Goal: Information Seeking & Learning: Learn about a topic

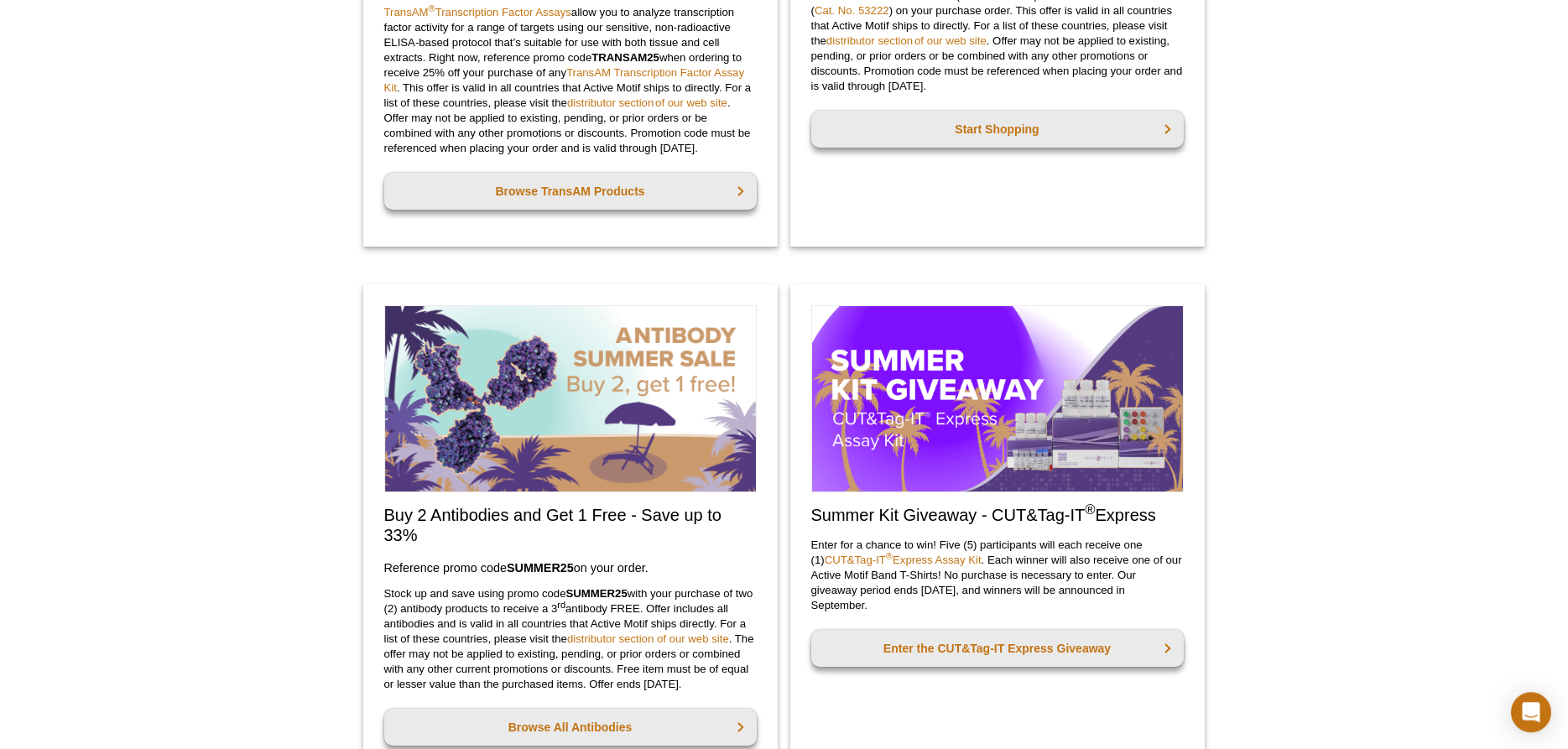
scroll to position [1198, 0]
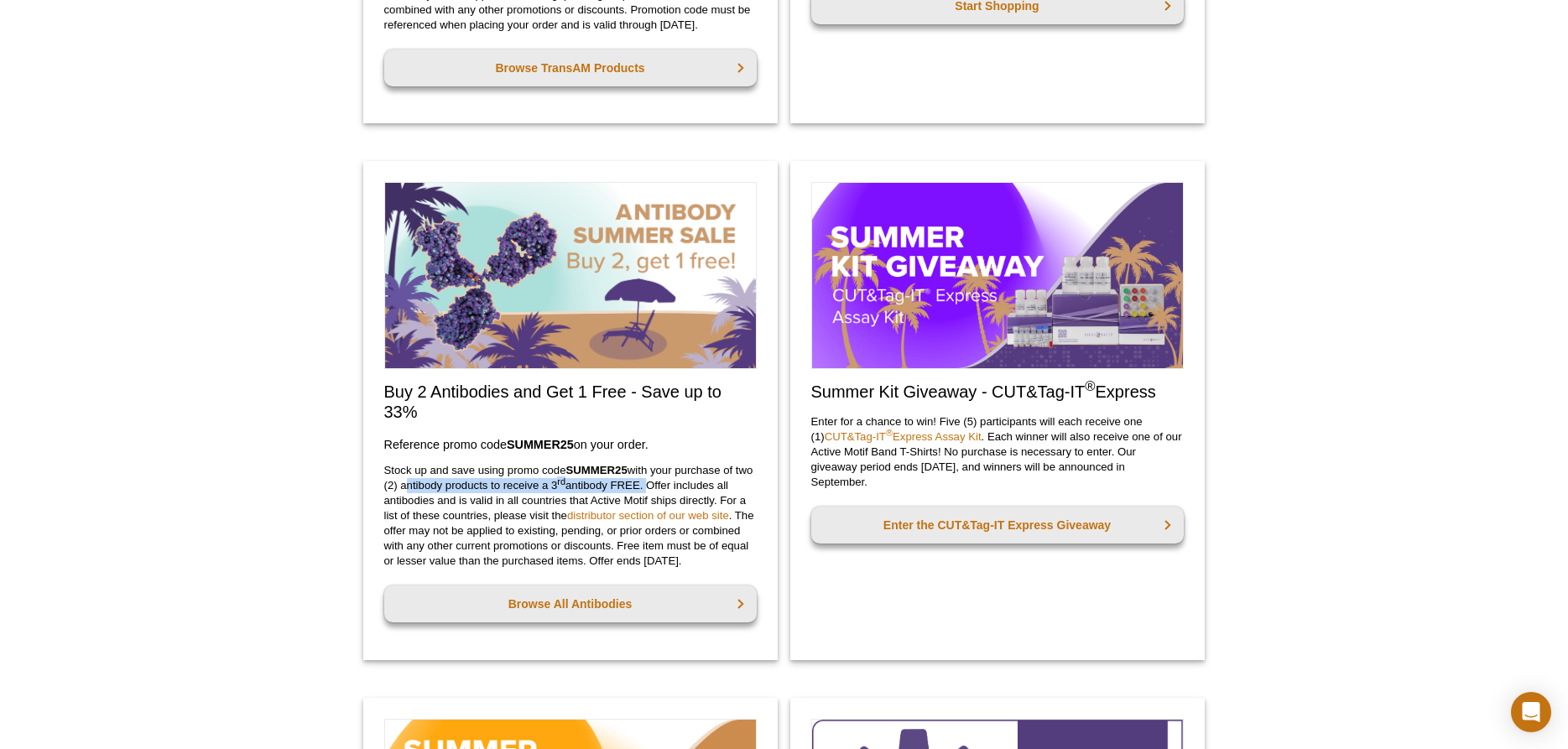
drag, startPoint x: 423, startPoint y: 484, endPoint x: 667, endPoint y: 483, distance: 244.0
click at [667, 483] on p "Stock up and save using promo code SUMMER25 with your purchase of two (2) antib…" at bounding box center [570, 516] width 372 height 106
click at [639, 503] on p "Stock up and save using promo code SUMMER25 with your purchase of two (2) antib…" at bounding box center [570, 516] width 372 height 106
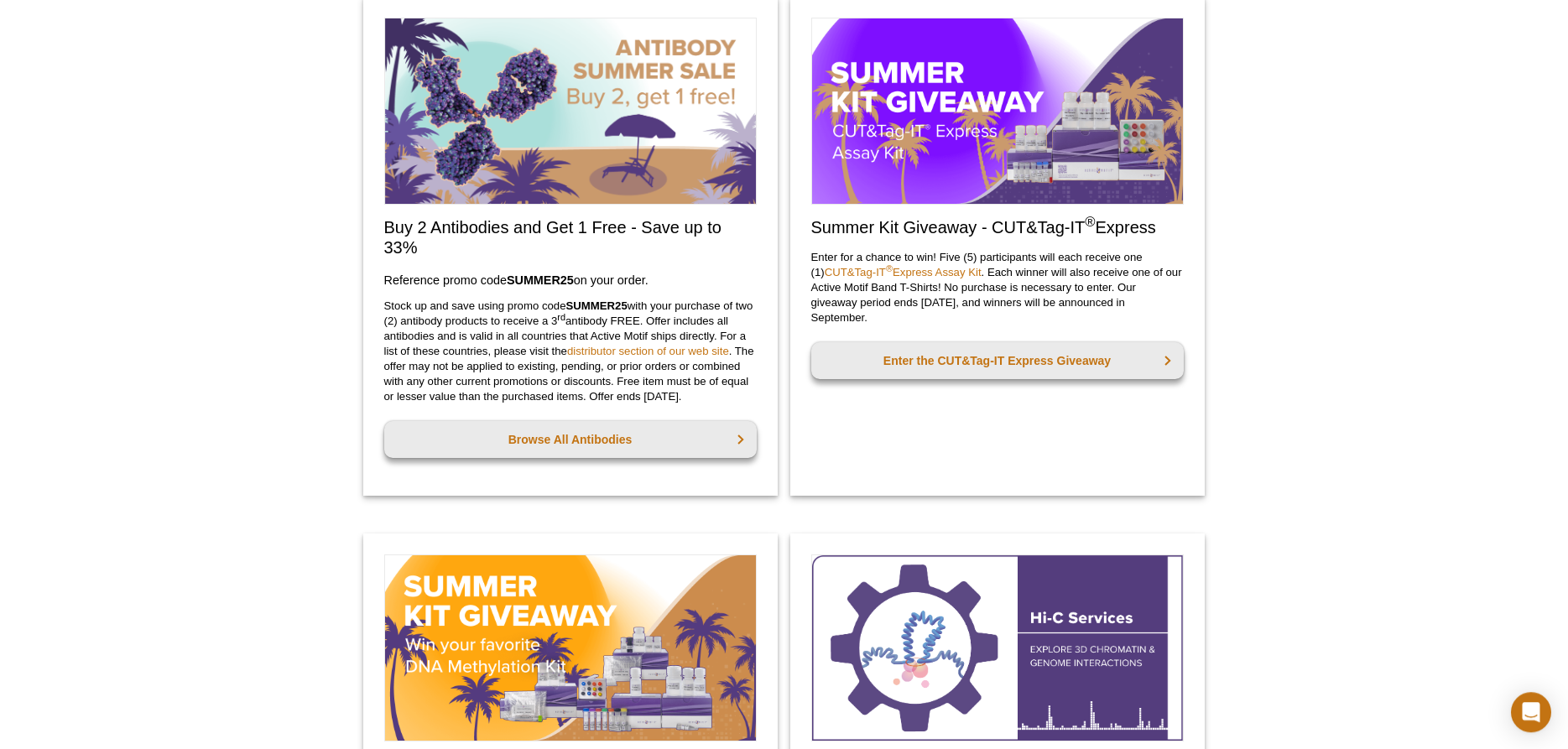
scroll to position [1369, 0]
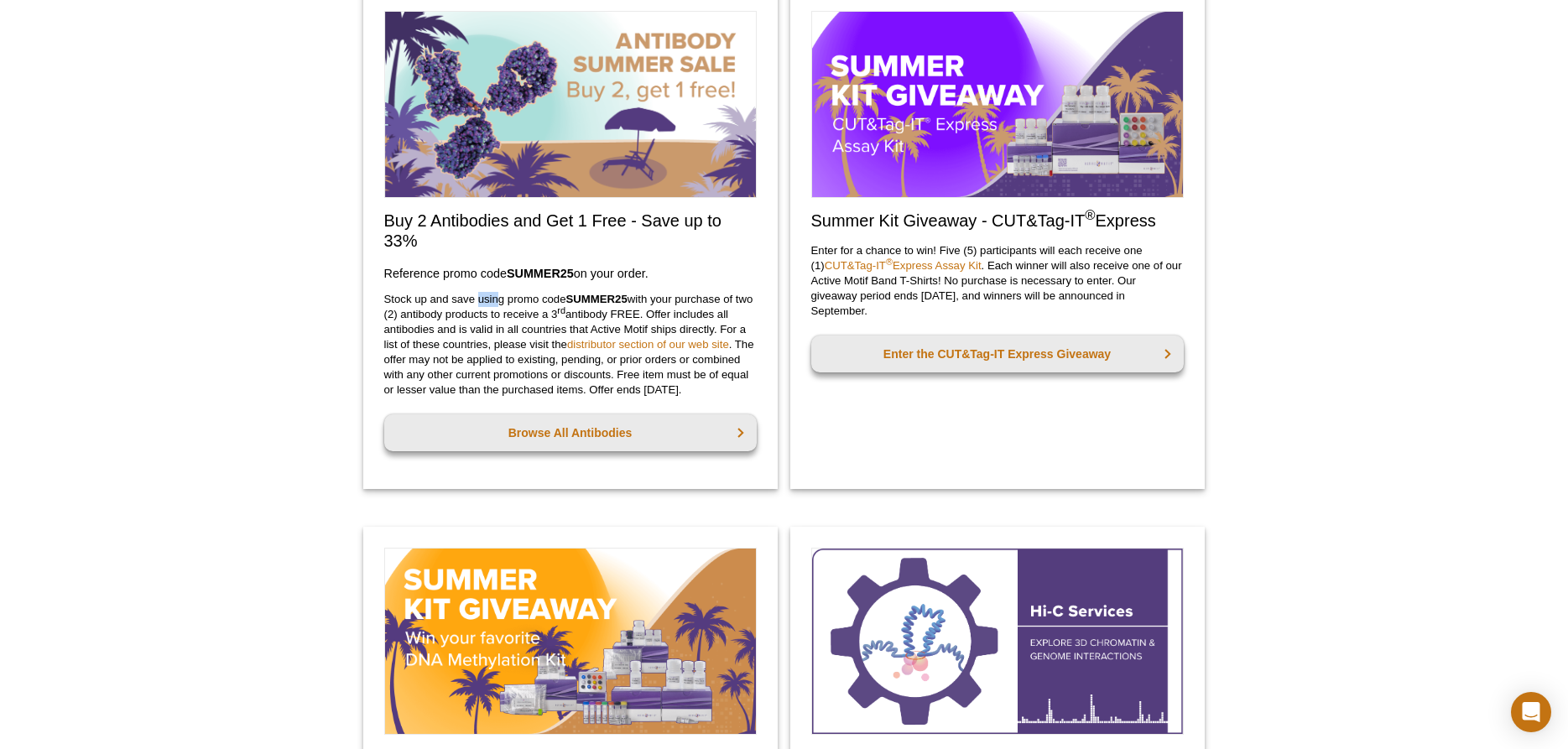
drag, startPoint x: 477, startPoint y: 302, endPoint x: 496, endPoint y: 301, distance: 19.0
click at [496, 301] on p "Stock up and save using promo code SUMMER25 with your purchase of two (2) antib…" at bounding box center [570, 345] width 372 height 106
click at [422, 315] on p "Stock up and save using promo code SUMMER25 with your purchase of two (2) antib…" at bounding box center [570, 345] width 372 height 106
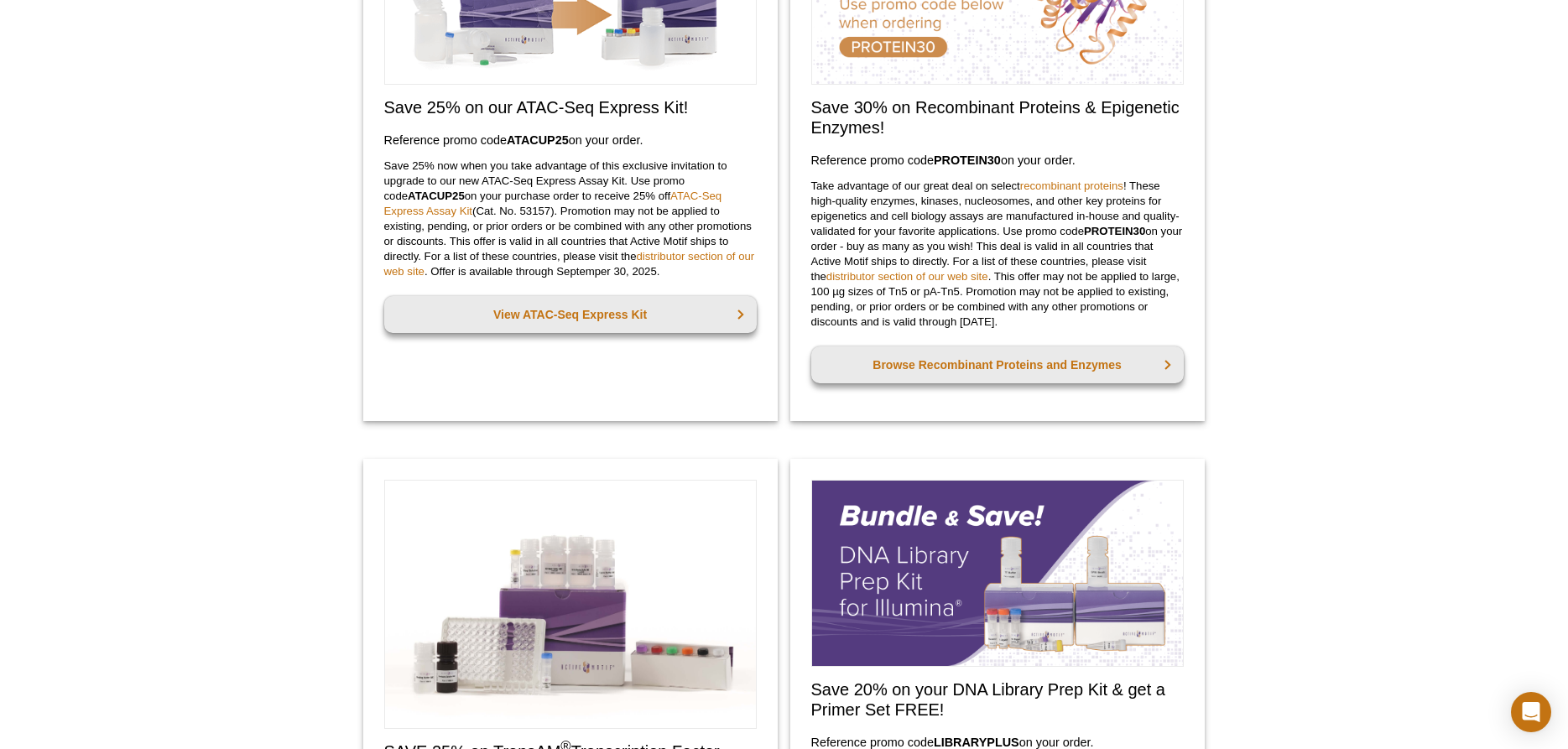
scroll to position [0, 0]
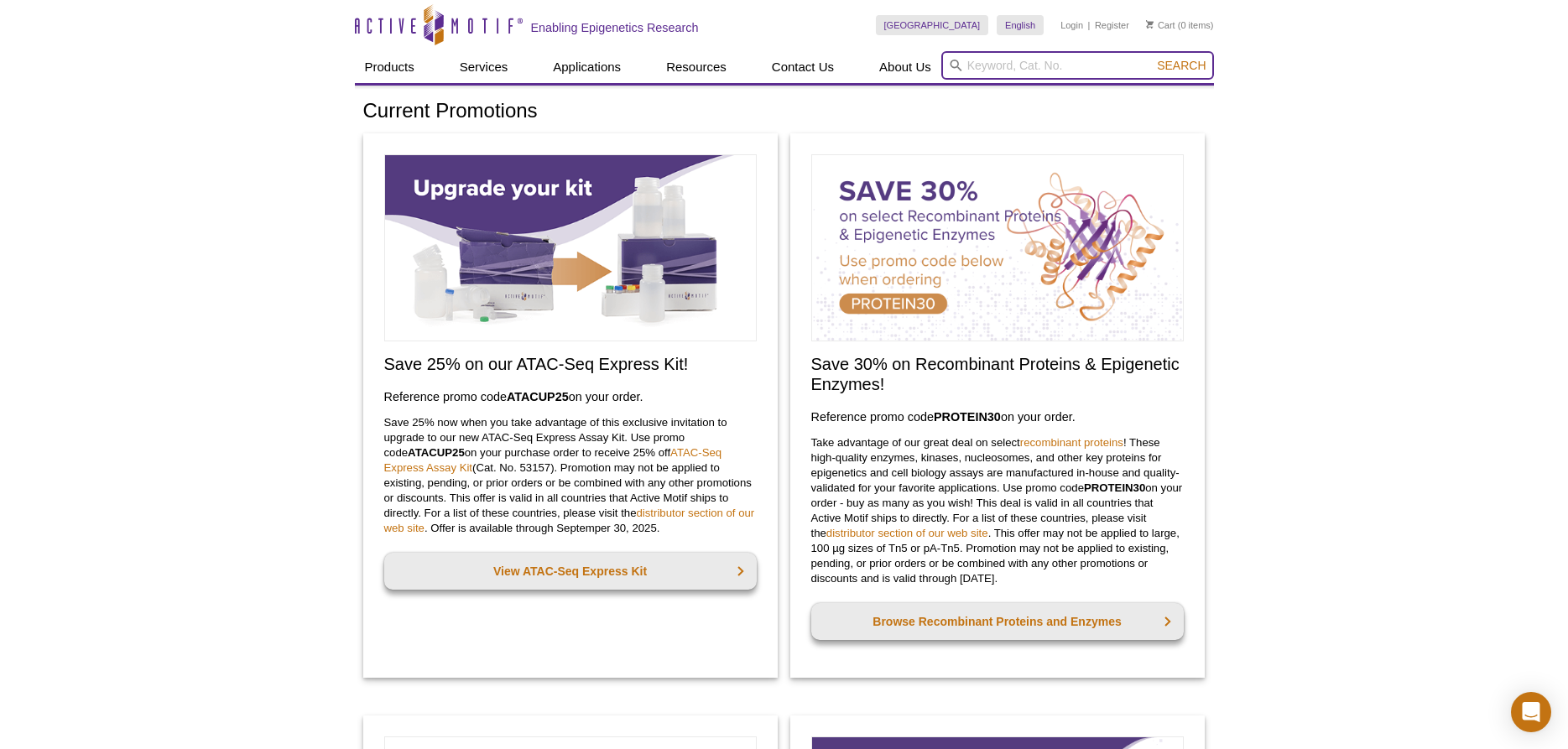
click at [1025, 69] on input "search" at bounding box center [1078, 65] width 273 height 29
type input "m"
type input "H2AZ"
click at [1152, 58] on button "Search" at bounding box center [1181, 65] width 59 height 15
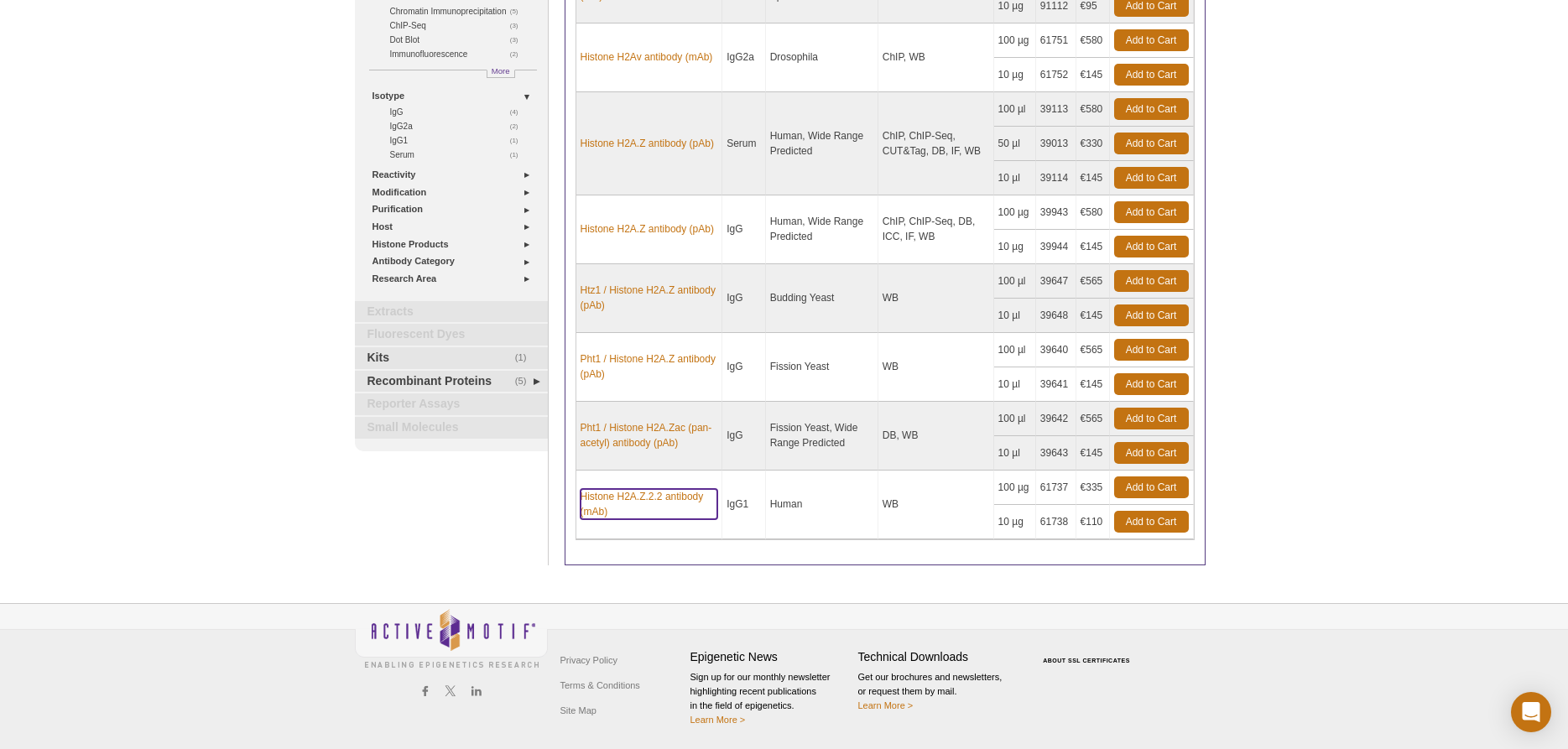
scroll to position [222, 0]
click at [631, 552] on div "Name Isotype Reactivity Appl. Format Cat No. Price AbFlex ® AM-Tag antibody (rA…" at bounding box center [885, 240] width 641 height 650
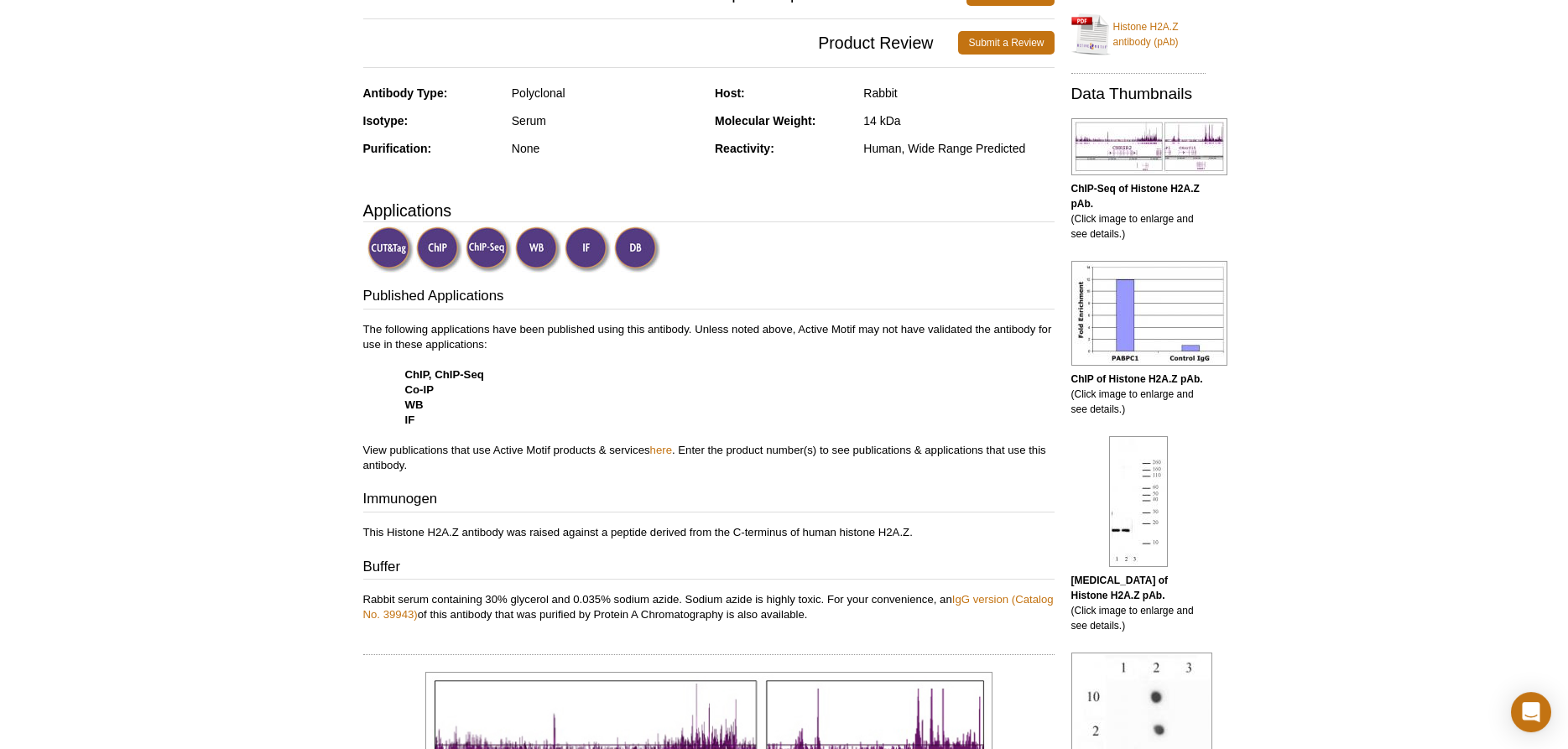
scroll to position [428, 0]
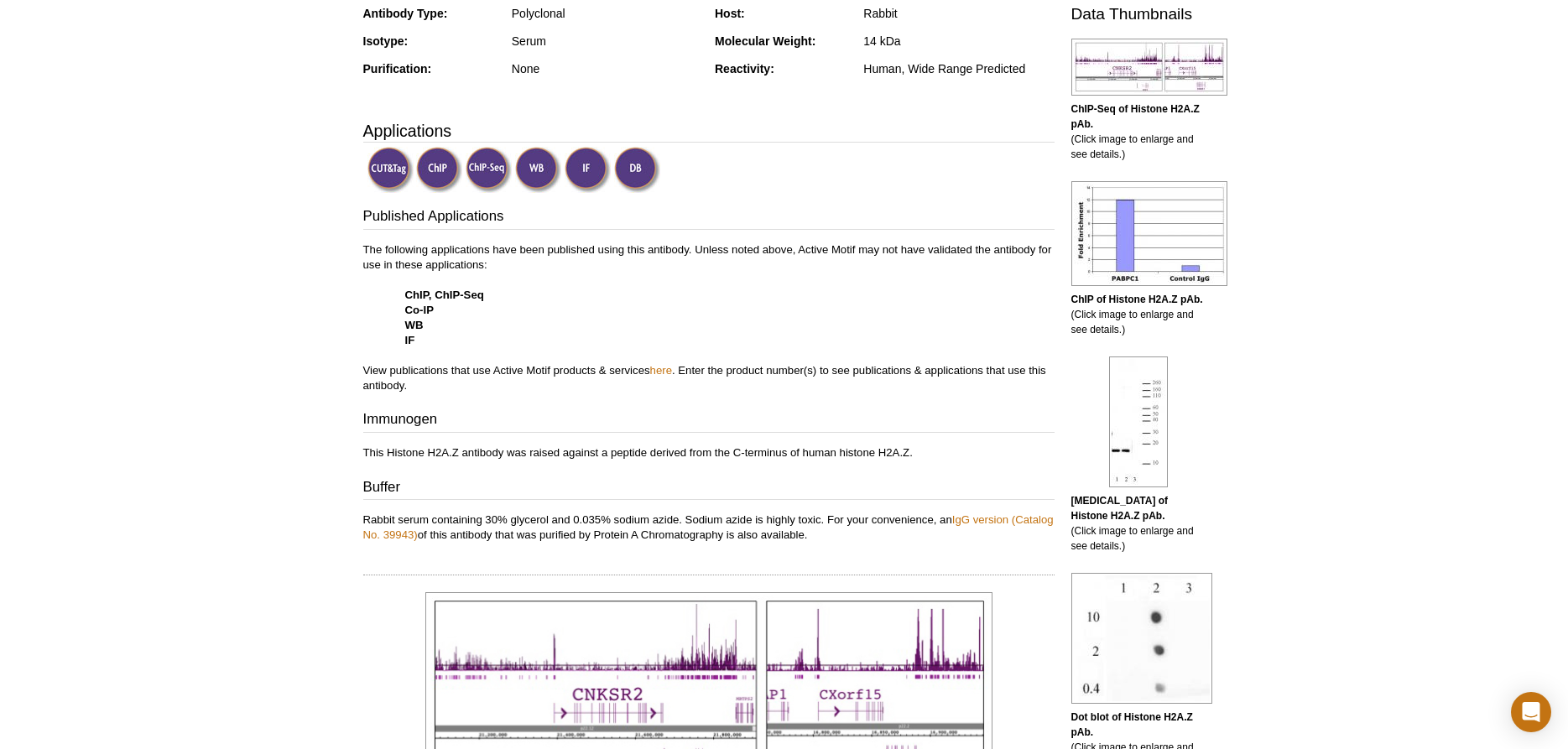
click at [734, 452] on p "This Histone H2A.Z antibody was raised against a peptide derived from the C-ter…" at bounding box center [709, 453] width 692 height 15
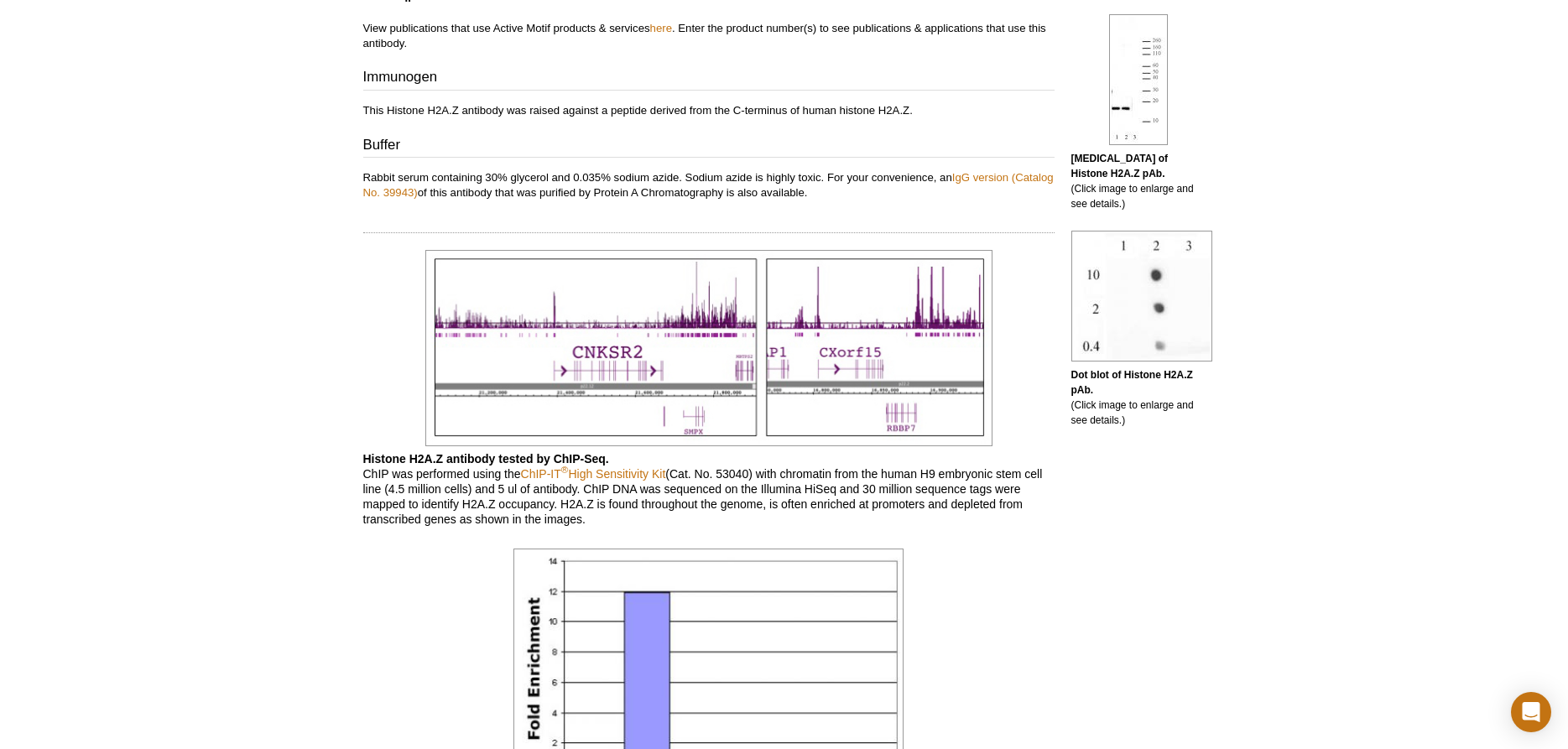
scroll to position [257, 0]
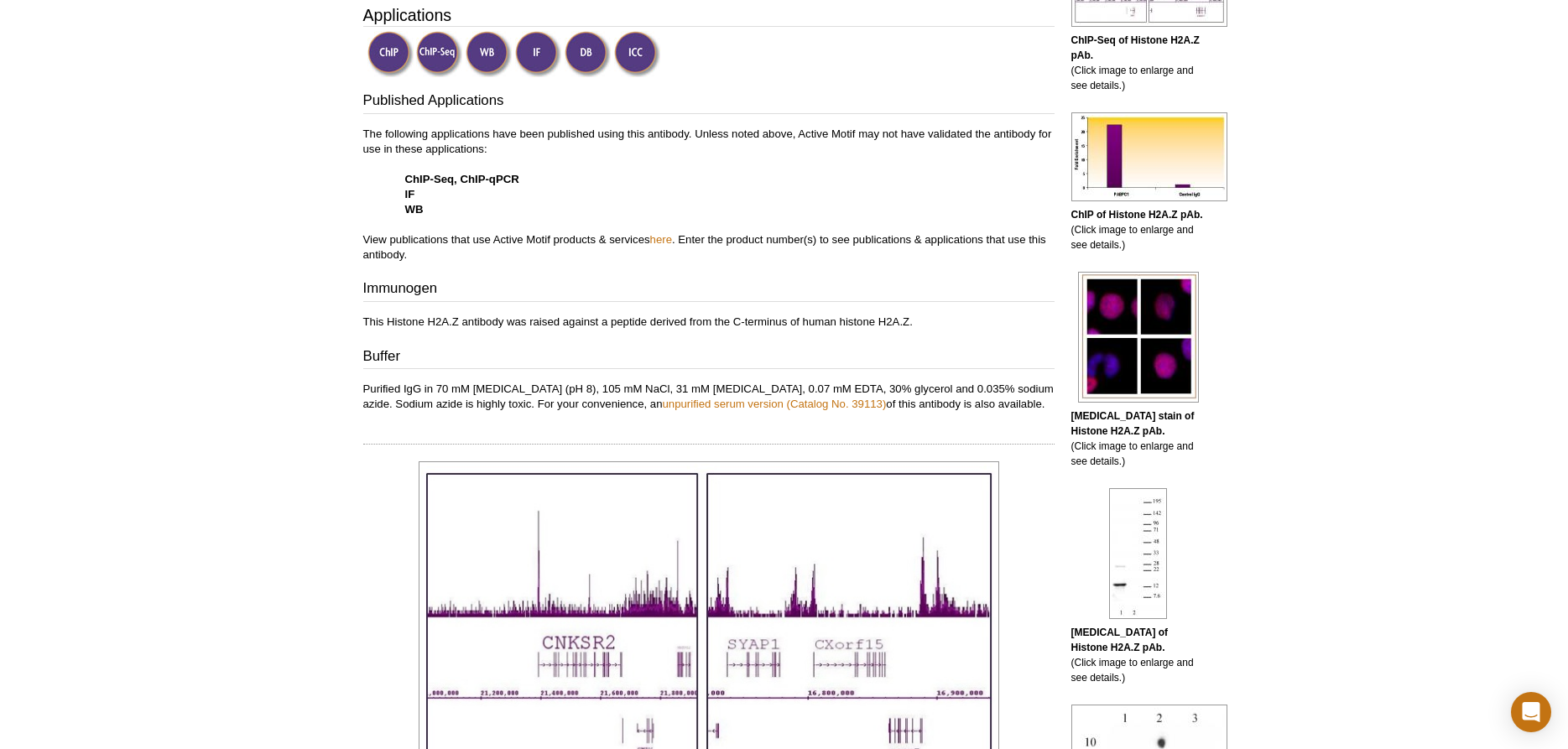
scroll to position [86, 0]
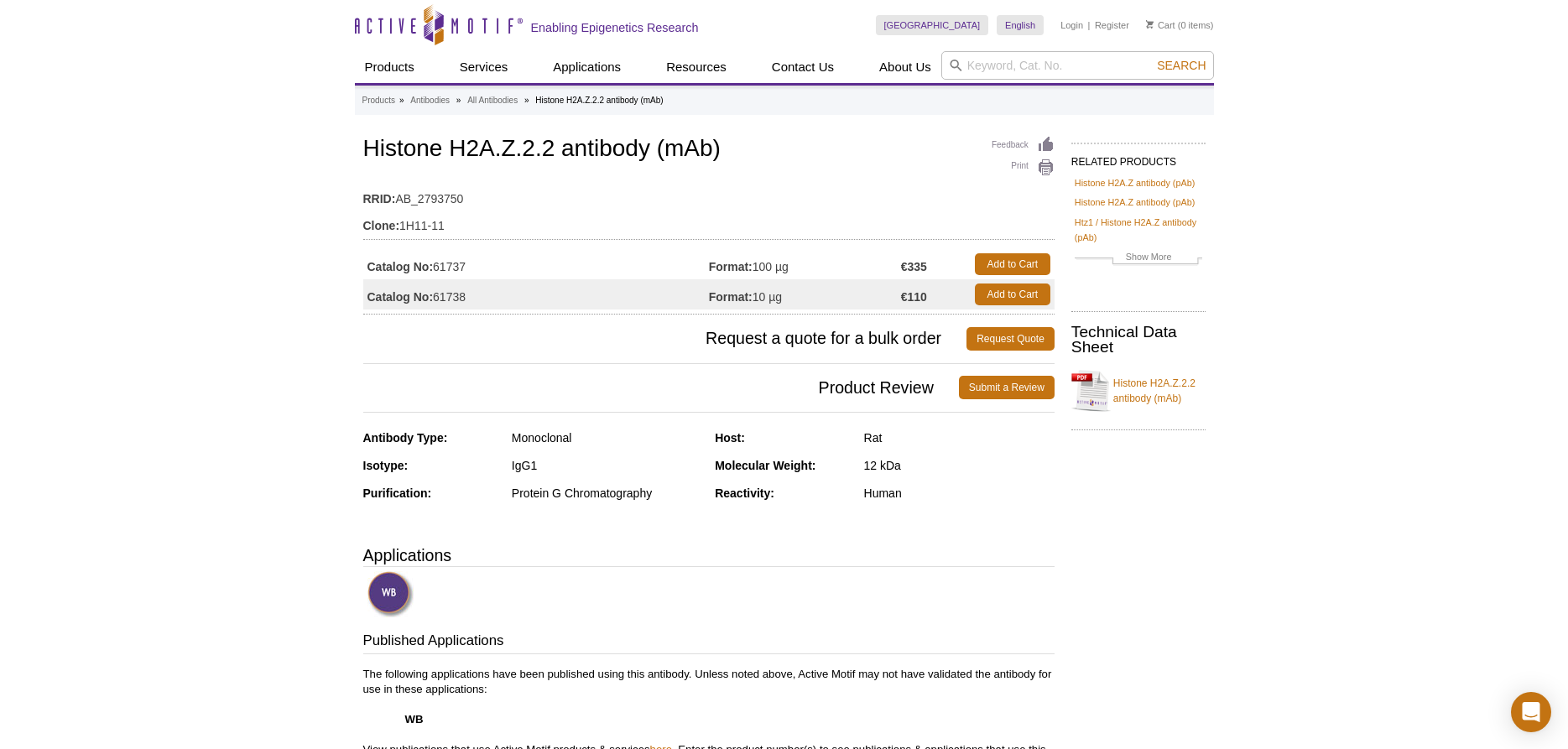
click at [296, 372] on div "Active Motif Logo Enabling Epigenetics Research 0 Search Skip to content Active…" at bounding box center [784, 685] width 1568 height 1369
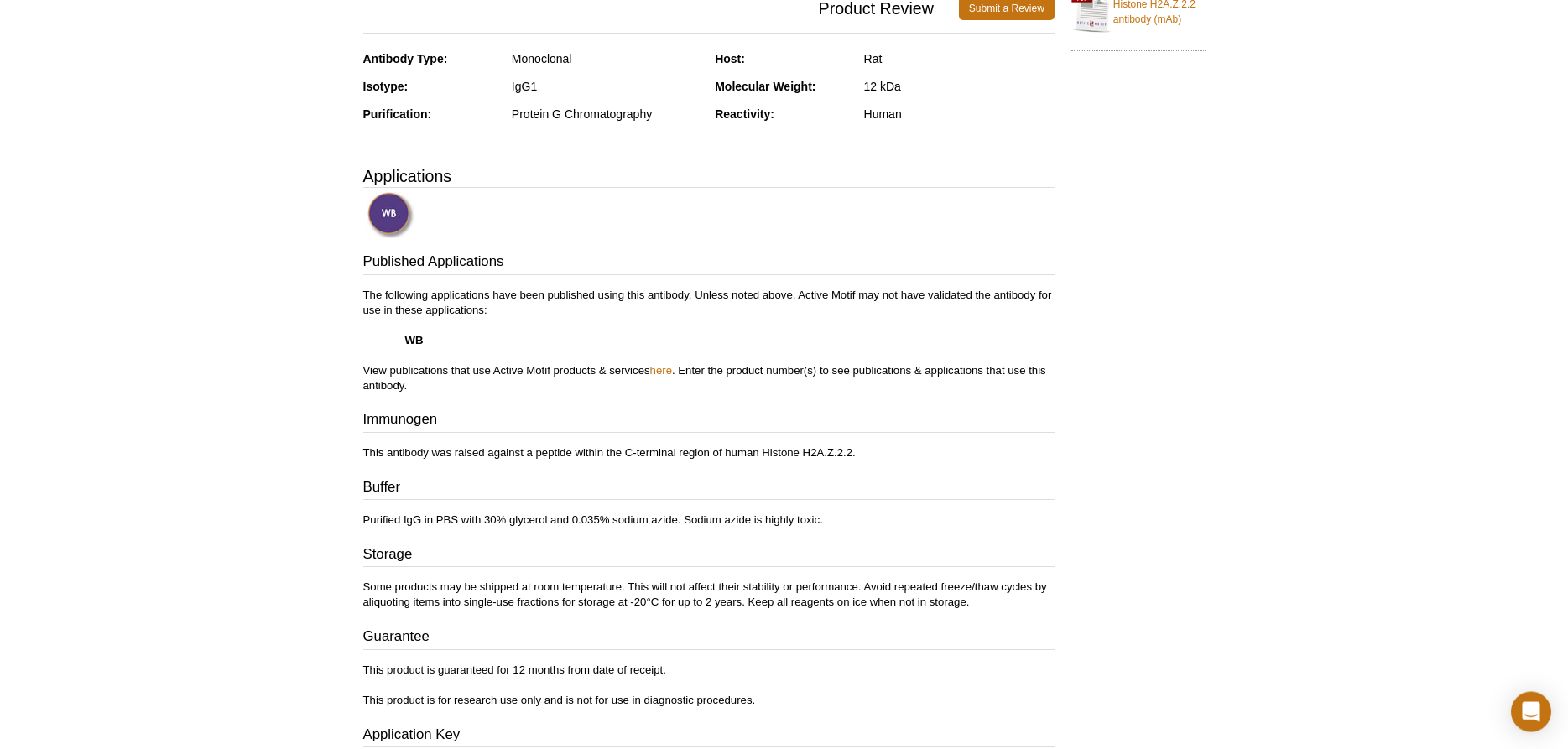
scroll to position [428, 0]
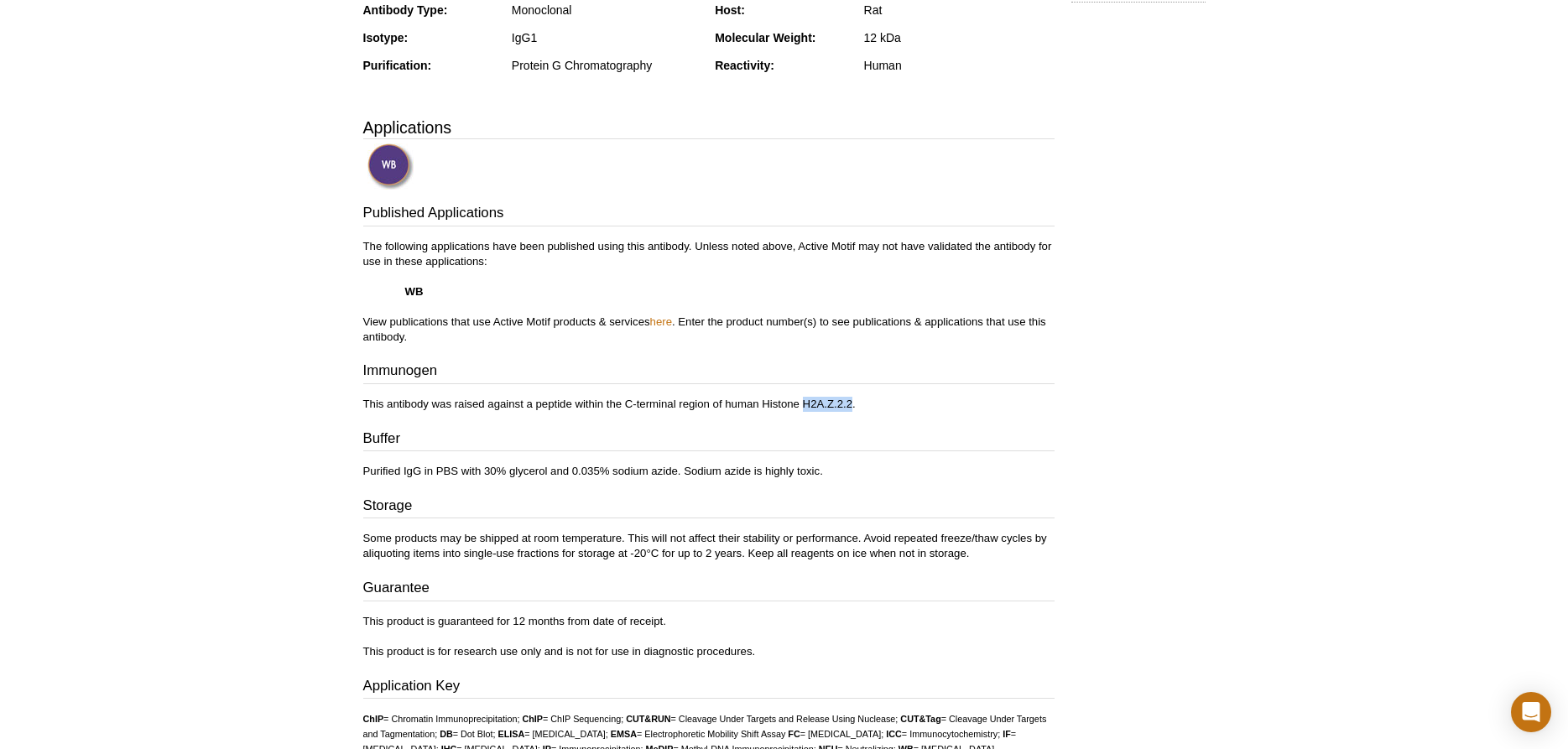
drag, startPoint x: 804, startPoint y: 403, endPoint x: 852, endPoint y: 402, distance: 48.0
click at [852, 402] on p "This antibody was raised against a peptide within the C-terminal region of huma…" at bounding box center [709, 404] width 692 height 15
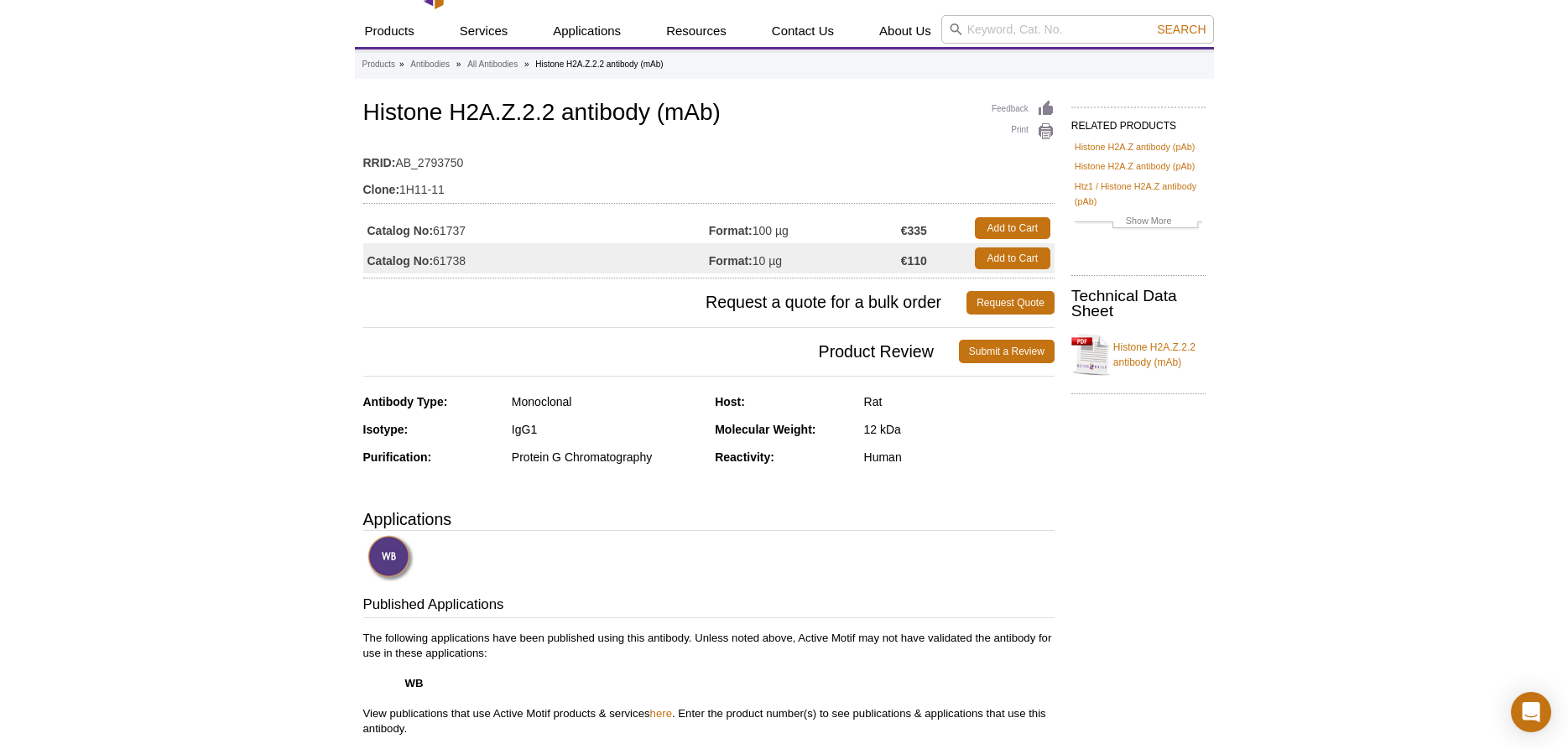
scroll to position [0, 0]
